Goal: Task Accomplishment & Management: Manage account settings

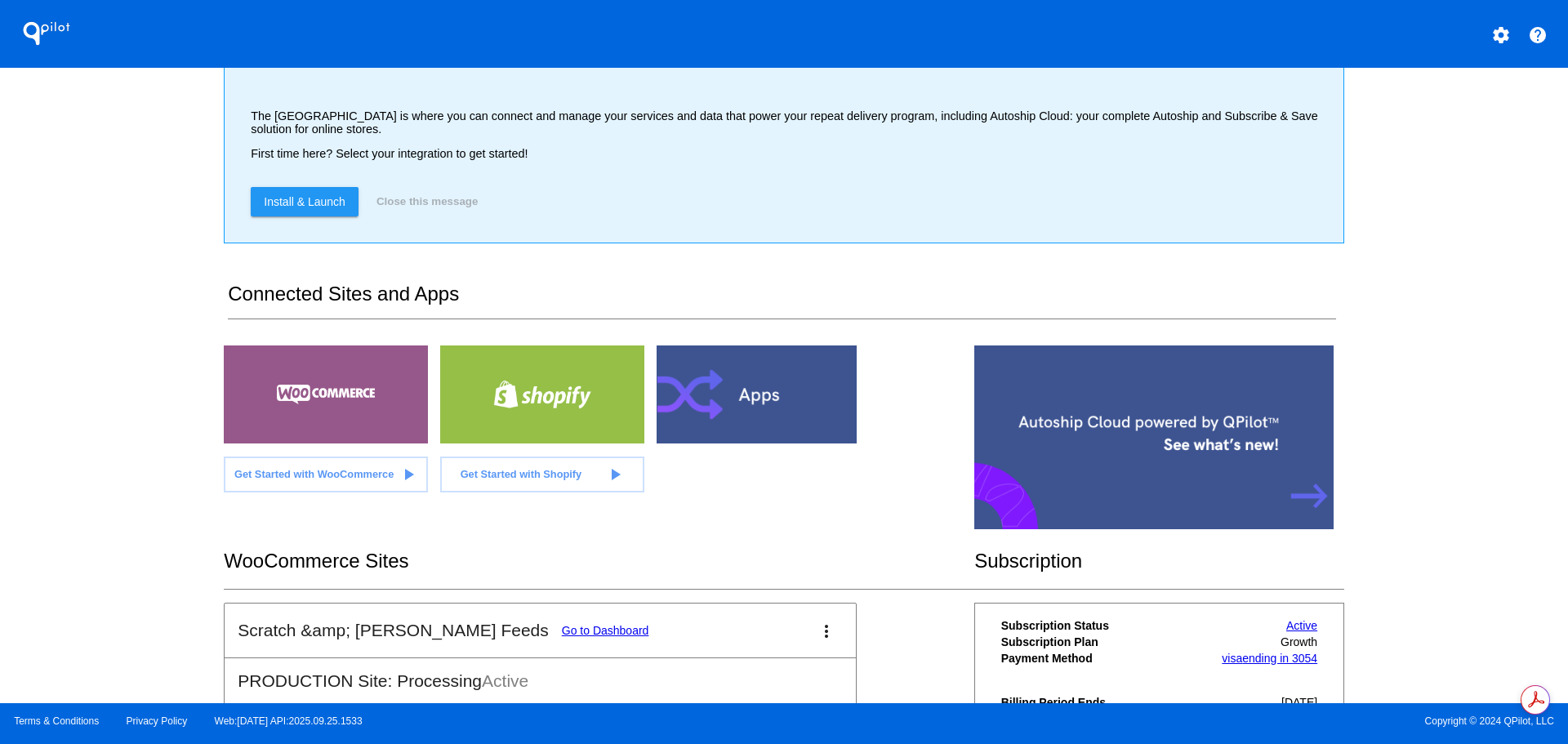
scroll to position [61, 0]
click at [562, 627] on link "Go to Dashboard" at bounding box center [605, 630] width 87 height 13
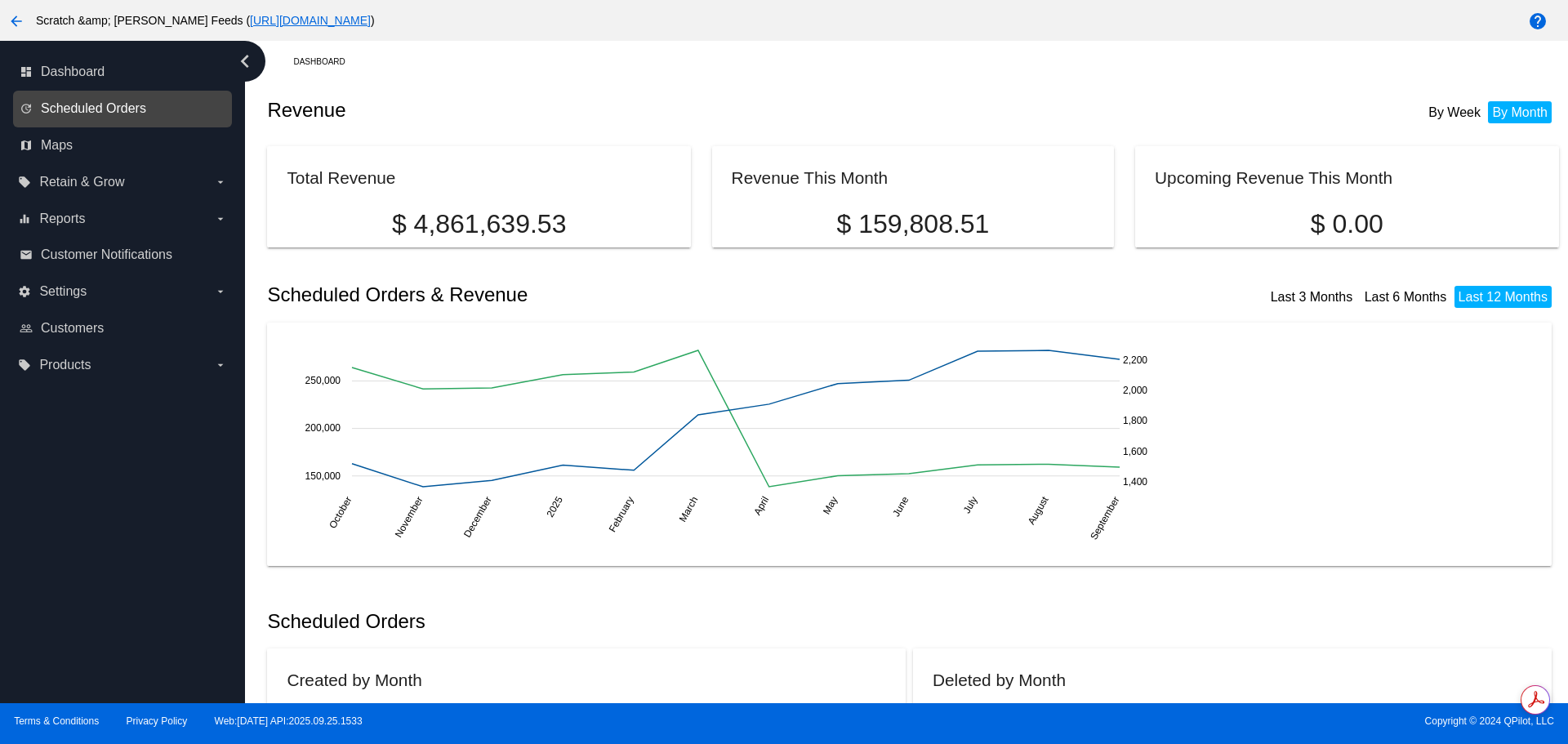
click at [64, 115] on span "Scheduled Orders" at bounding box center [93, 108] width 105 height 14
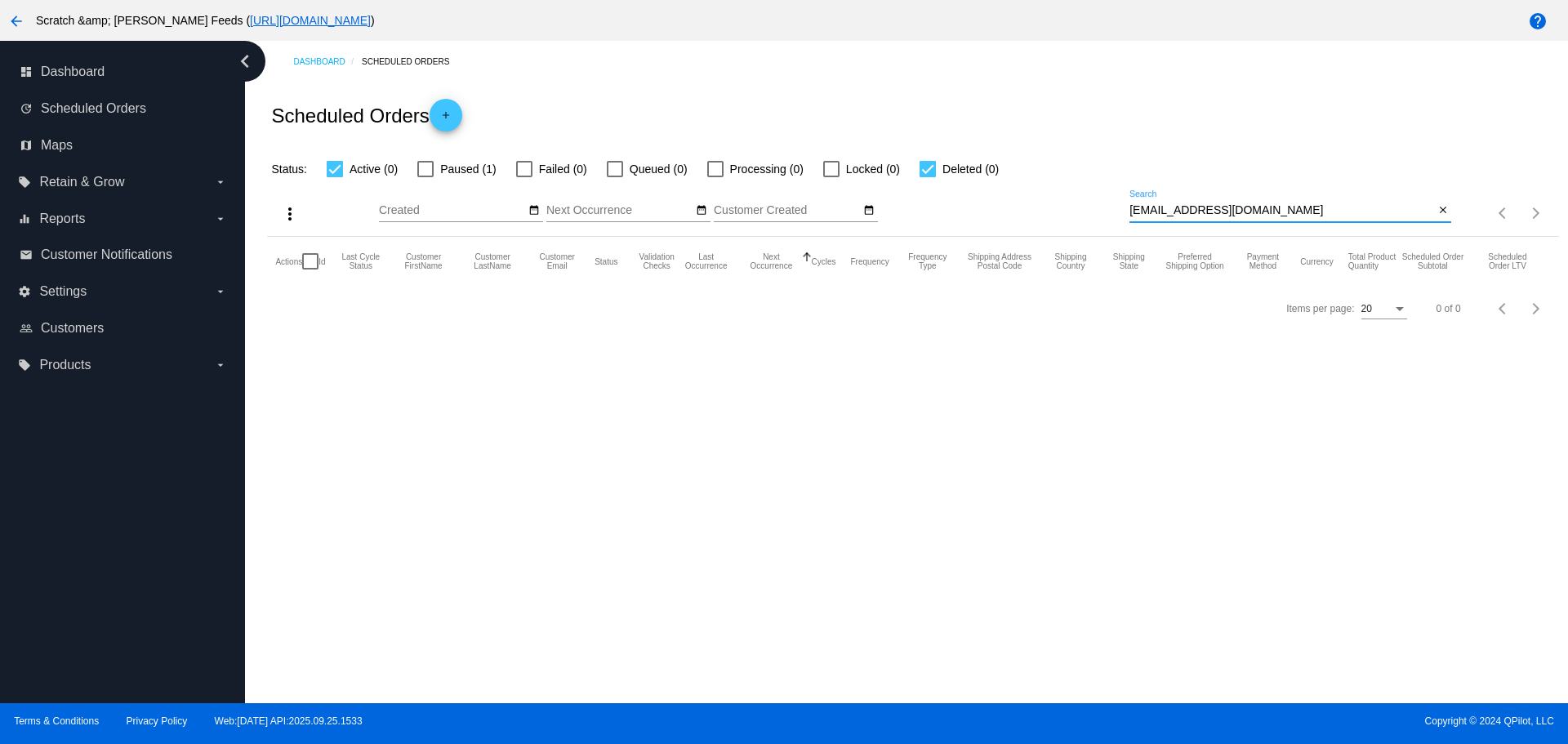
click at [1244, 208] on input "[EMAIL_ADDRESS][DOMAIN_NAME]" at bounding box center [1281, 211] width 304 height 13
drag, startPoint x: 1244, startPoint y: 208, endPoint x: 1113, endPoint y: 203, distance: 131.1
click at [1113, 203] on div "more_vert Sep Jan Feb Mar [DATE]" at bounding box center [913, 208] width 1291 height 58
paste input "juliemiller12@live"
type input "[EMAIL_ADDRESS][DOMAIN_NAME]"
